Goal: Task Accomplishment & Management: Manage account settings

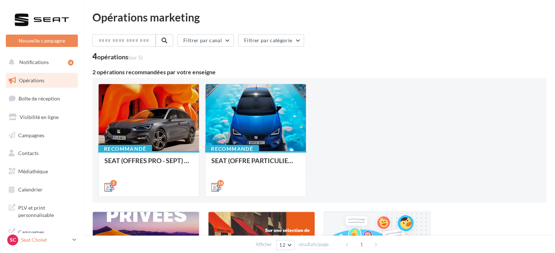
click at [60, 241] on p "Seat Cholet" at bounding box center [45, 239] width 48 height 7
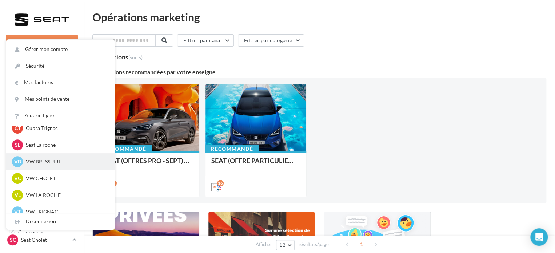
scroll to position [167, 0]
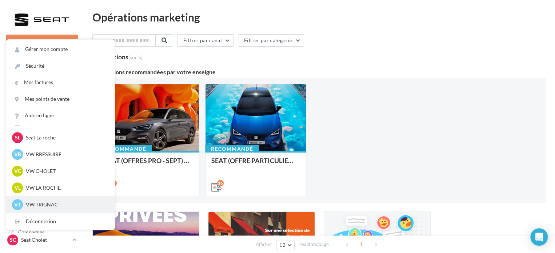
click at [63, 204] on p "VW TRIGNAC" at bounding box center [66, 204] width 80 height 7
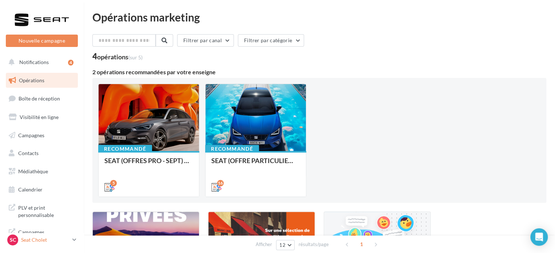
click at [33, 239] on p "Seat Cholet" at bounding box center [45, 239] width 48 height 7
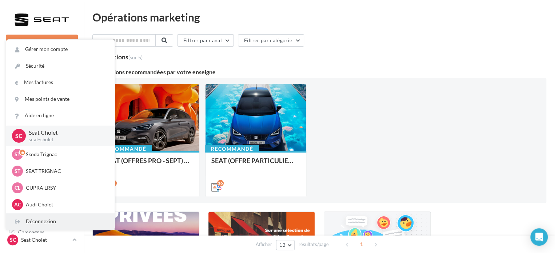
click at [74, 219] on div "Déconnexion" at bounding box center [60, 221] width 108 height 16
